Goal: Task Accomplishment & Management: Use online tool/utility

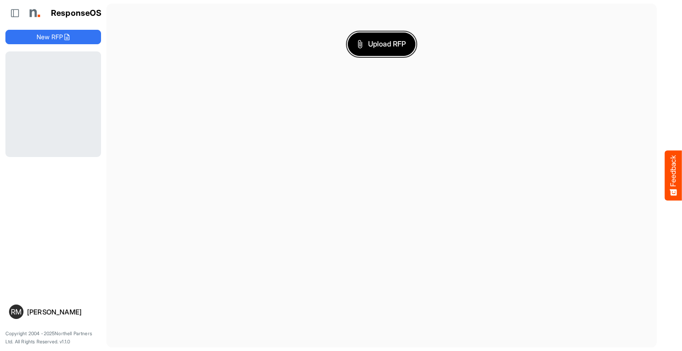
click at [381, 44] on span "Upload RFP" at bounding box center [381, 44] width 49 height 12
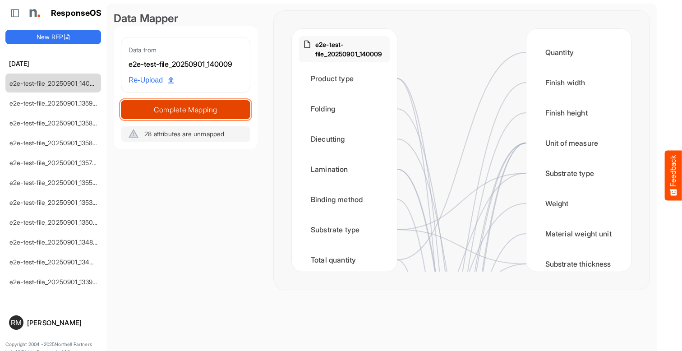
click at [185, 109] on span "Complete Mapping" at bounding box center [185, 109] width 128 height 13
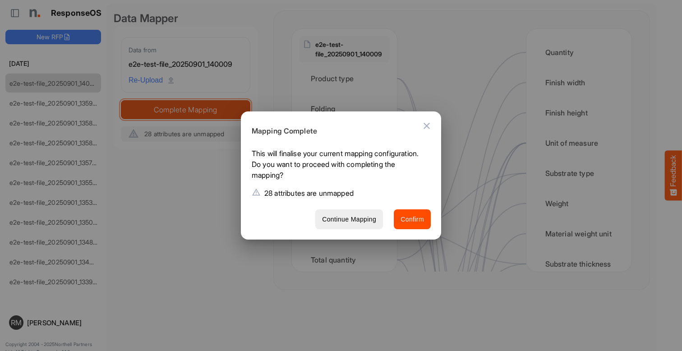
click at [412, 219] on span "Confirm" at bounding box center [411, 219] width 23 height 11
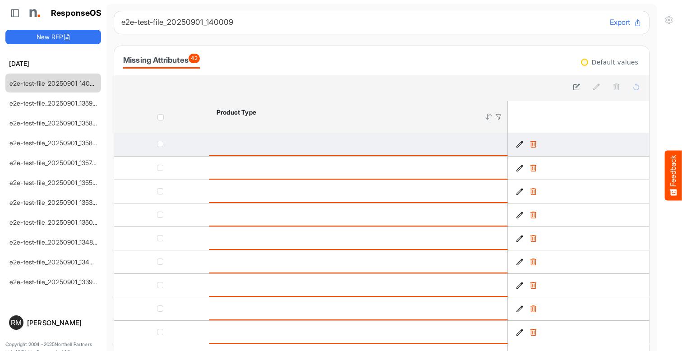
click at [519, 144] on icon "e0a99c4d-7108-41b5-adba-18e1f13e5c75 is template cell Column Header" at bounding box center [520, 144] width 8 height 8
